Goal: Check status

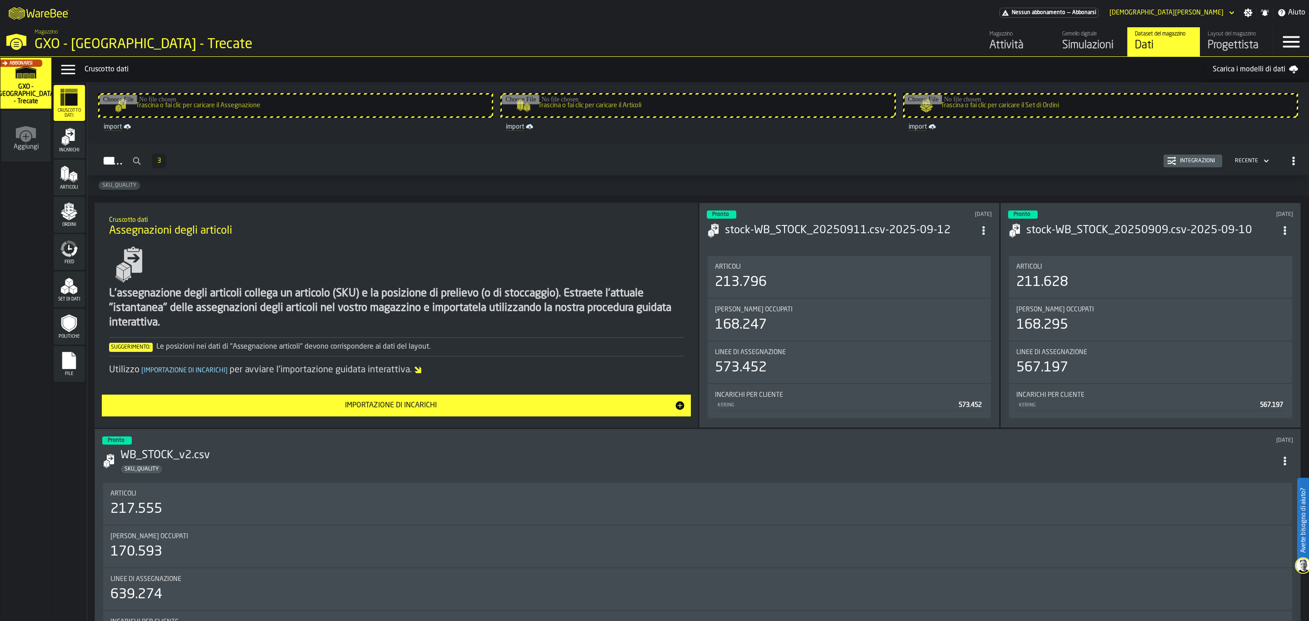
click at [1109, 44] on div "Simulazioni" at bounding box center [1091, 45] width 58 height 15
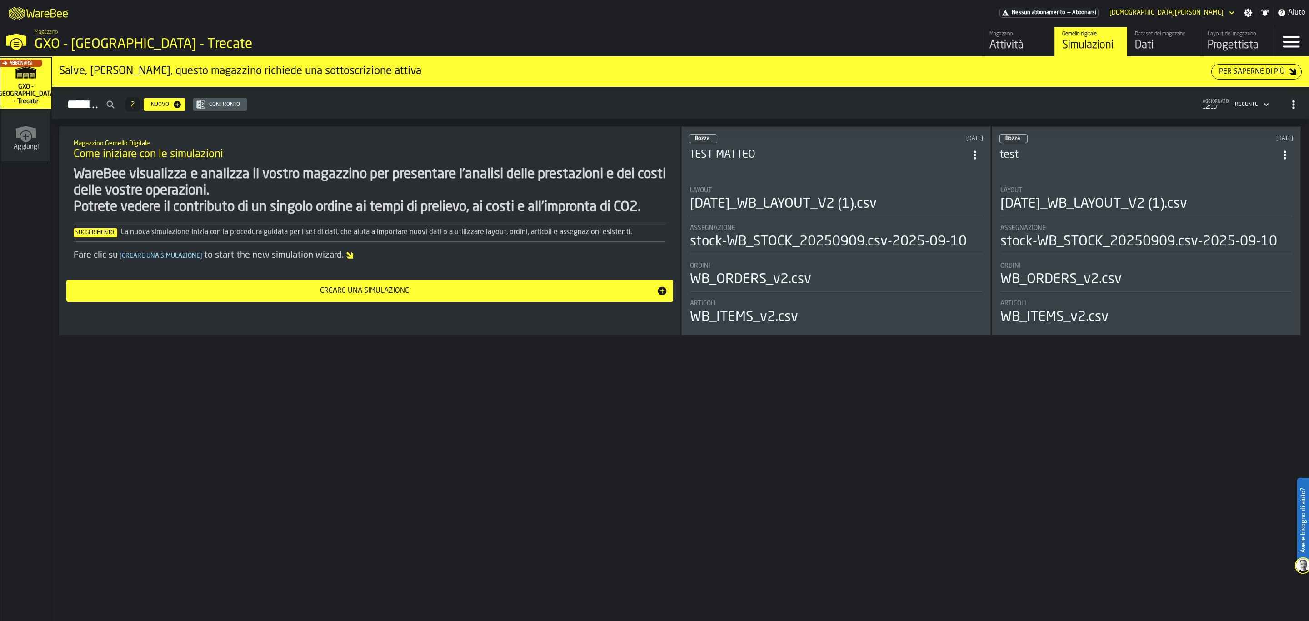
click at [901, 183] on li "Layout [DATE]_WB_LAYOUT_V2 (1).csv Assegnazione stock-WB_STOCK_20250909.csv-202…" at bounding box center [836, 253] width 294 height 148
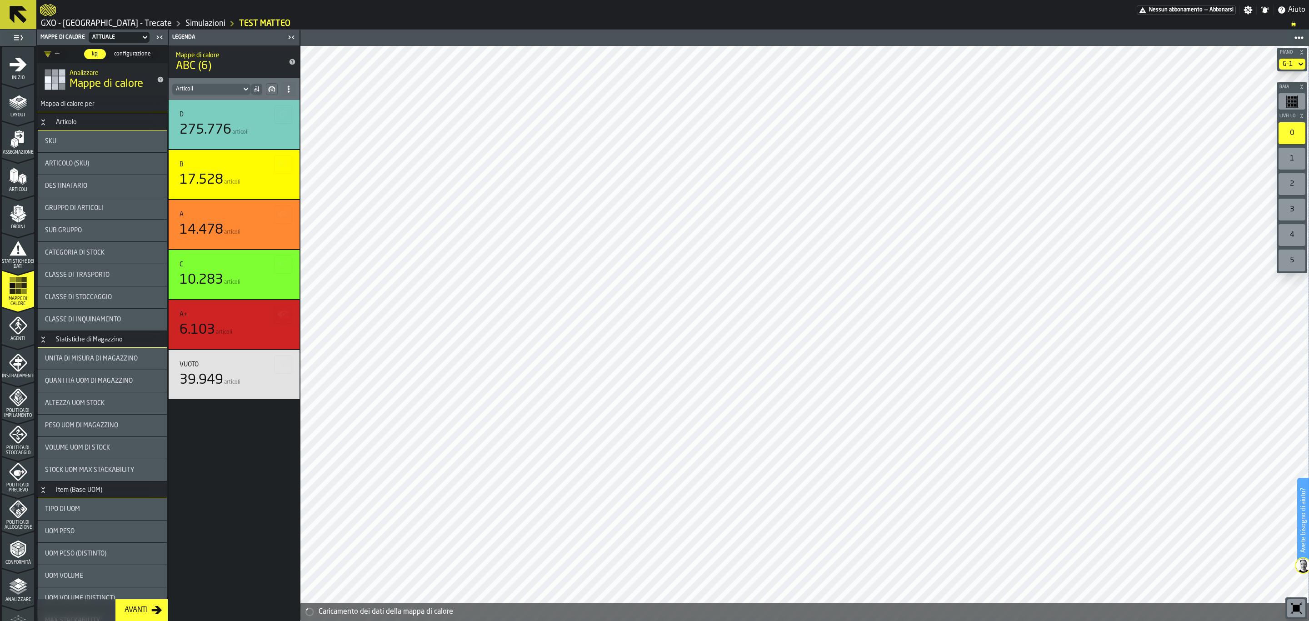
click at [1302, 158] on div "1" at bounding box center [1291, 159] width 27 height 22
